Goal: Obtain resource: Download file/media

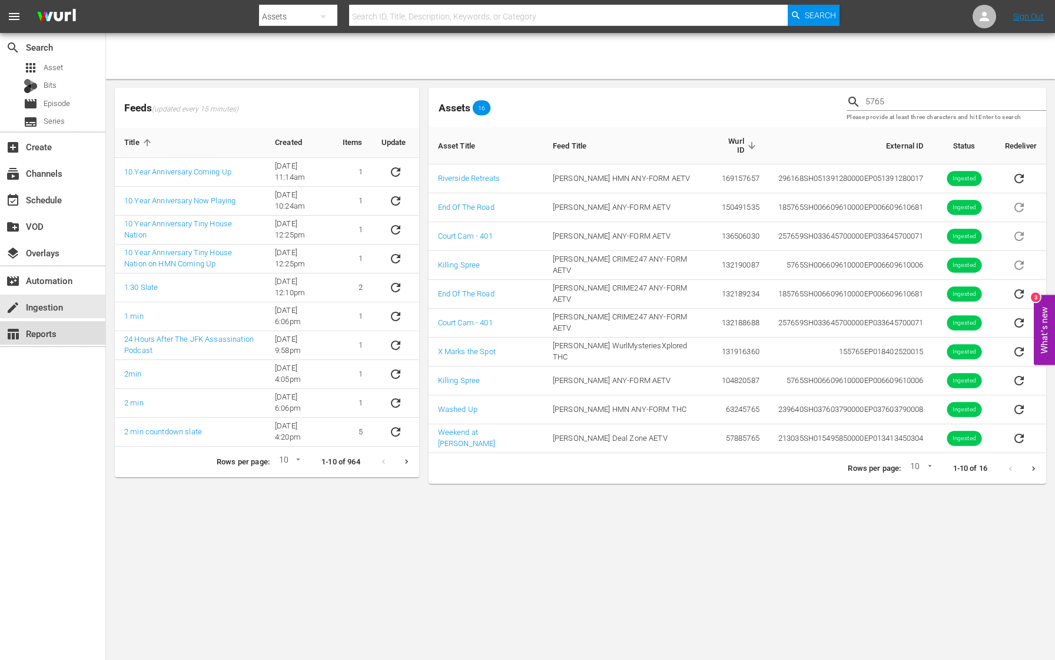
click at [58, 338] on div "table_chart Reports" at bounding box center [52, 333] width 105 height 24
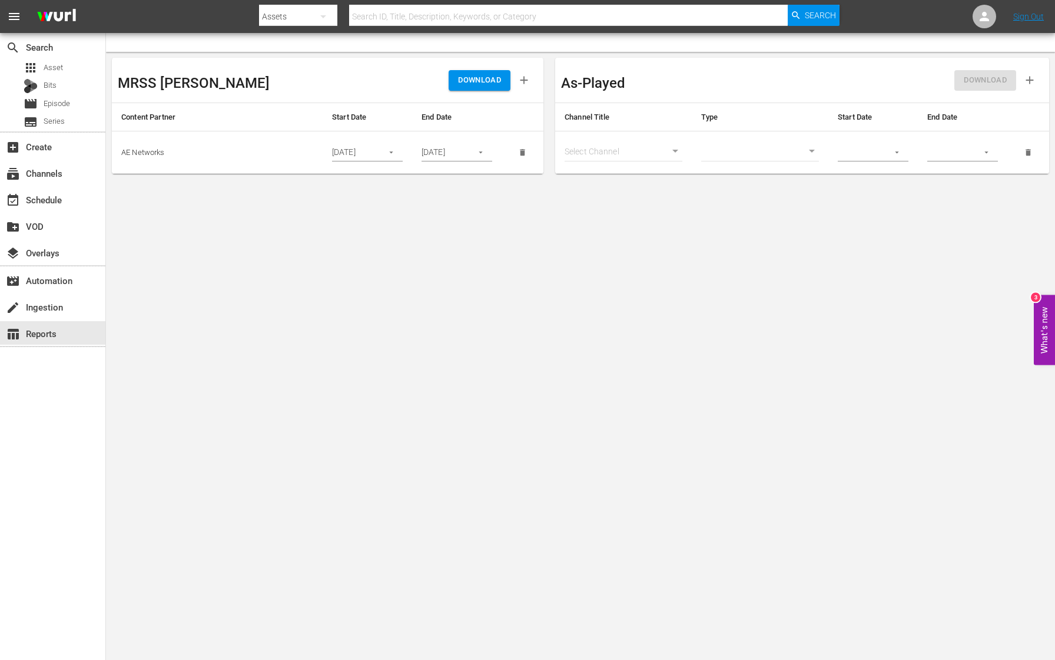
click at [398, 148] on button "button" at bounding box center [391, 152] width 23 height 23
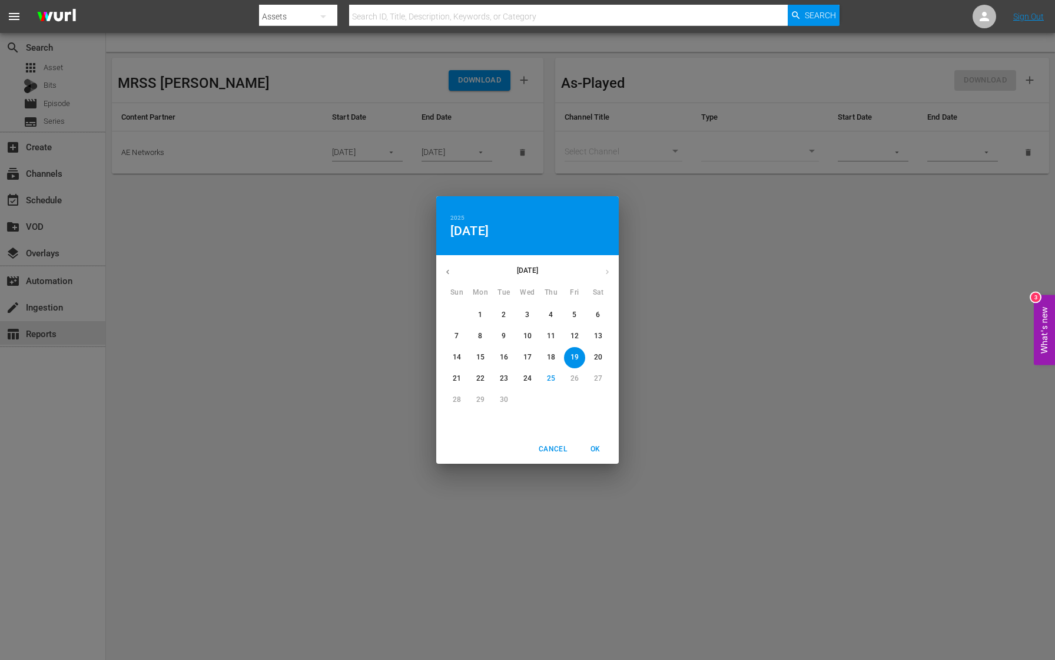
click at [507, 378] on p "23" at bounding box center [504, 378] width 8 height 10
click at [604, 447] on span "OK" at bounding box center [595, 449] width 28 height 12
type input "[DATE]"
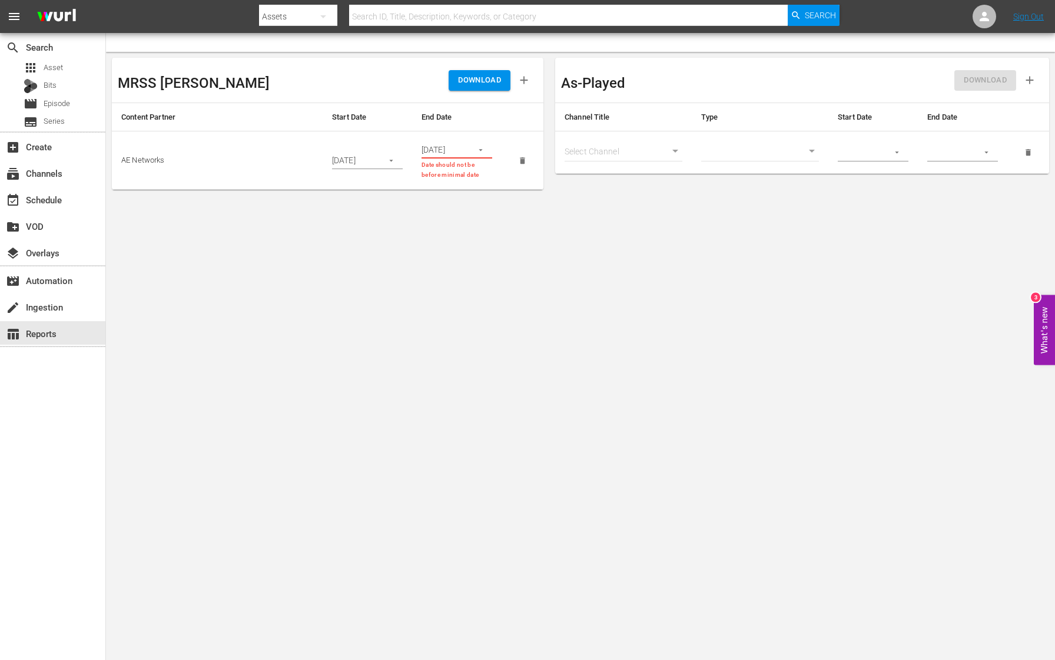
click at [474, 149] on button "button" at bounding box center [480, 149] width 23 height 23
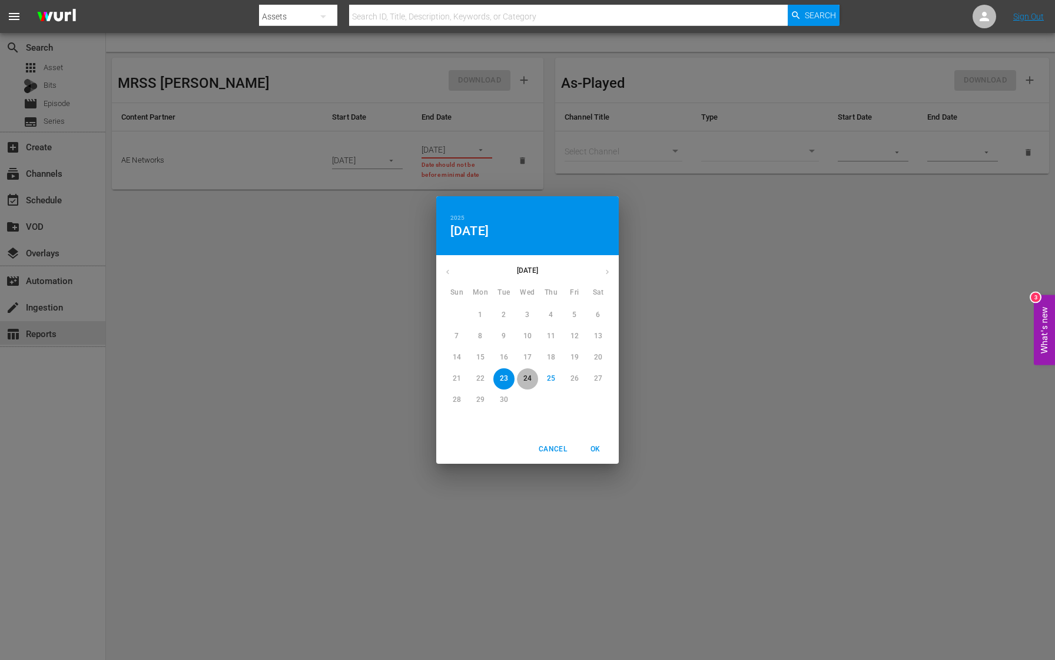
click at [529, 379] on p "24" at bounding box center [528, 378] width 8 height 10
click at [596, 448] on span "OK" at bounding box center [595, 449] width 28 height 12
type input "[DATE]"
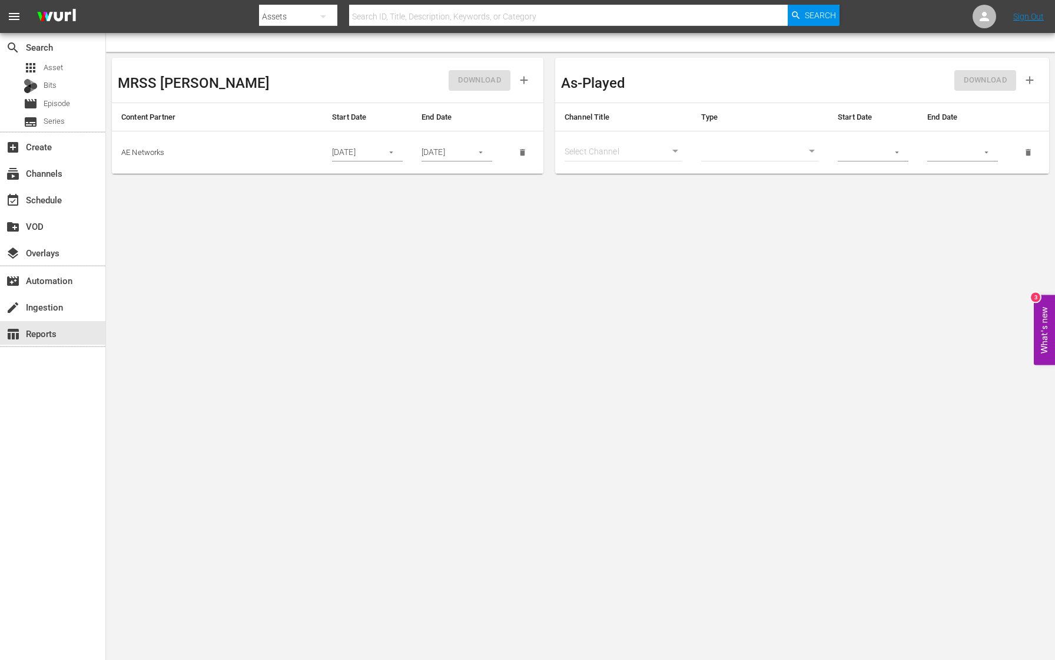
click at [488, 293] on body "menu Search By Assets Search ID, Title, Description, Keywords, or Category Sear…" at bounding box center [527, 330] width 1055 height 660
click at [480, 80] on span "DOWNLOAD" at bounding box center [479, 81] width 43 height 14
